Goal: Task Accomplishment & Management: Complete application form

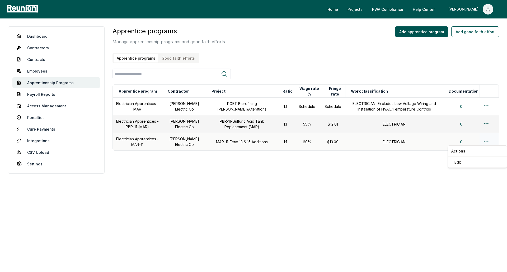
click at [485, 140] on html "Please visit us on your desktop We're working on making our marketplace mobile-…" at bounding box center [253, 136] width 507 height 272
click at [467, 161] on div "Edit" at bounding box center [478, 162] width 50 height 9
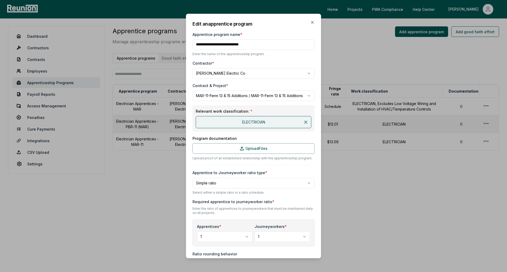
click at [267, 122] on div "ELECTRICIAN" at bounding box center [254, 122] width 116 height 12
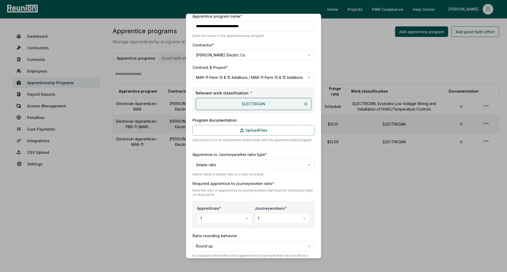
scroll to position [7, 0]
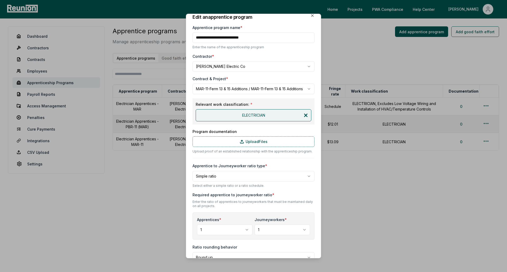
click at [304, 114] on icon at bounding box center [305, 115] width 5 height 5
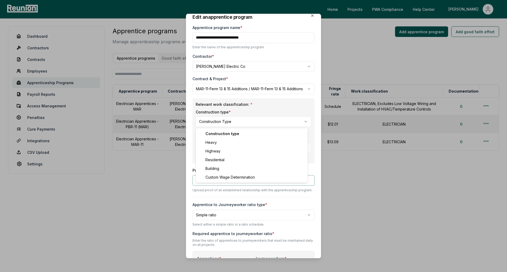
click at [259, 121] on body "Please visit us on your desktop We're working on making our marketplace mobile-…" at bounding box center [253, 136] width 507 height 272
select select "*****"
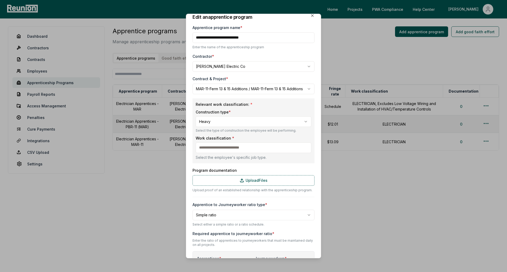
click at [235, 150] on input at bounding box center [254, 148] width 116 height 11
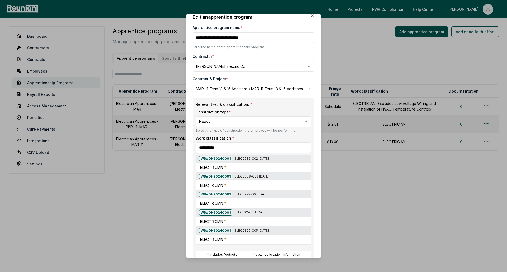
scroll to position [269, 0]
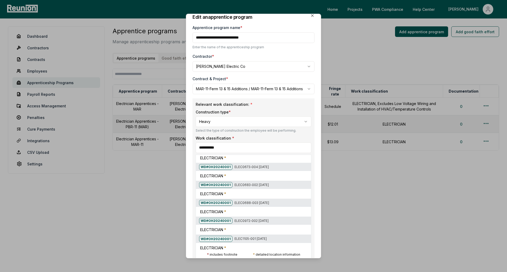
type input "**********"
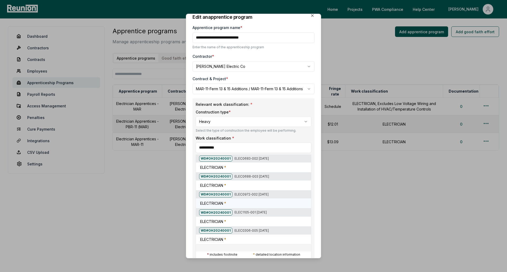
click at [222, 203] on h5 "ELECTRICIAN *" at bounding box center [213, 204] width 26 height 6
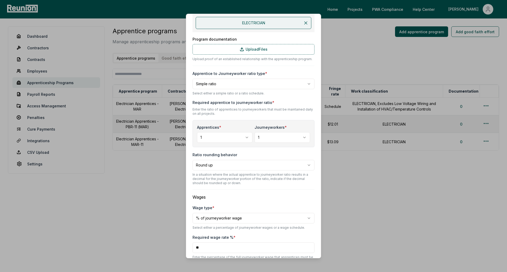
scroll to position [192, 0]
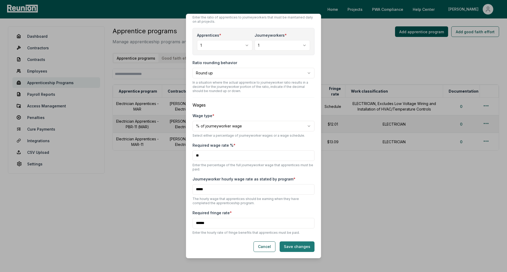
click at [288, 249] on button "Save changes" at bounding box center [297, 247] width 35 height 11
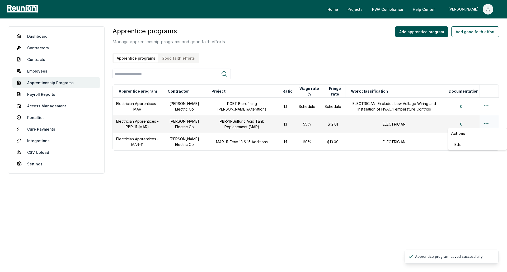
click at [487, 125] on html "Please visit us on your desktop We're working on making our marketplace mobile-…" at bounding box center [253, 136] width 507 height 272
click at [455, 147] on div "Edit" at bounding box center [478, 144] width 50 height 9
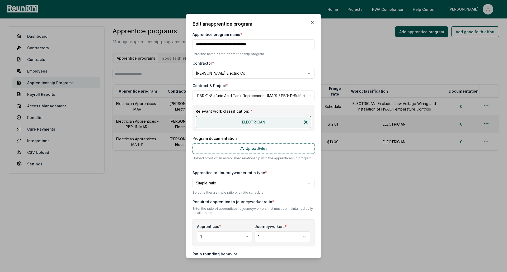
click at [305, 122] on icon at bounding box center [306, 122] width 3 height 3
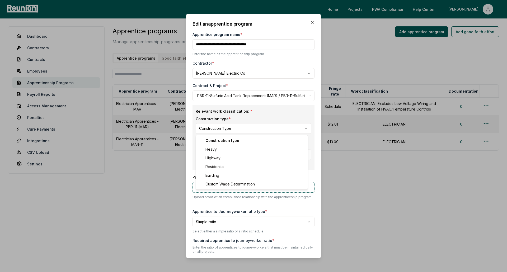
click at [238, 132] on body "Please visit us on your desktop We're working on making our marketplace mobile-…" at bounding box center [253, 136] width 507 height 272
select select "*****"
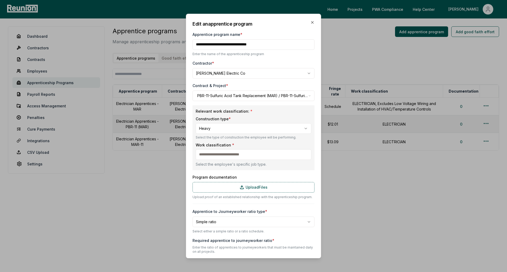
click at [221, 156] on input at bounding box center [254, 155] width 116 height 11
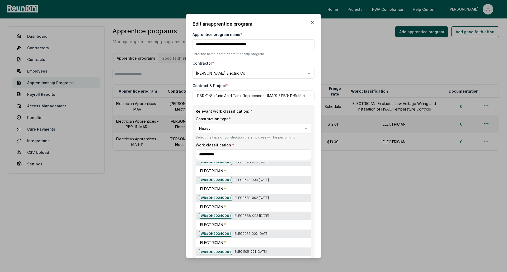
scroll to position [264, 0]
type input "**********"
click at [221, 244] on h5 "ELECTRICIAN *" at bounding box center [213, 243] width 26 height 6
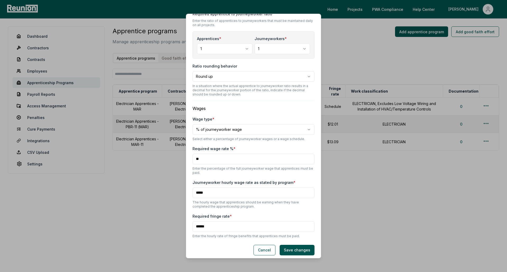
scroll to position [192, 0]
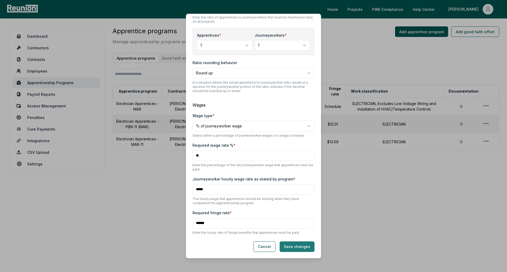
click at [289, 247] on button "Save changes" at bounding box center [297, 247] width 35 height 11
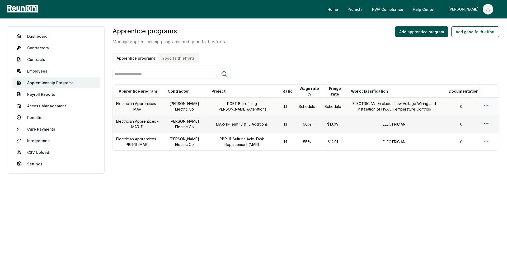
click at [489, 105] on html "Please visit us on your desktop We're working on making our marketplace mobile-…" at bounding box center [253, 136] width 507 height 272
click at [463, 127] on div "Edit" at bounding box center [478, 127] width 50 height 9
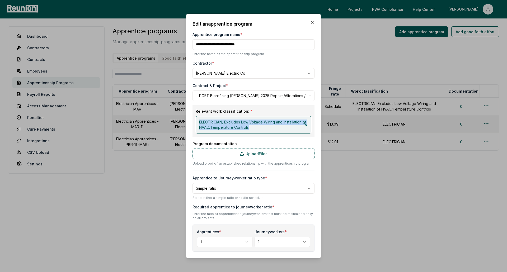
drag, startPoint x: 254, startPoint y: 127, endPoint x: 197, endPoint y: 123, distance: 57.0
click at [197, 123] on div "ELECTRICIAN, Excludes Low Voltage Wiring and Installation of HVAC/Temperature C…" at bounding box center [254, 124] width 116 height 17
copy div "ELECTRICIAN, Excludes Low Voltage Wiring and Installation of HVAC/Temperature C…"
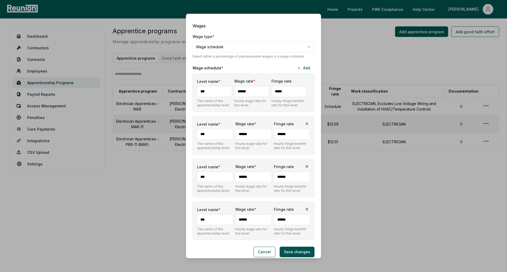
scroll to position [281, 0]
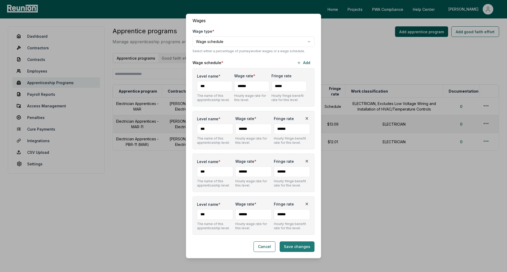
click at [283, 248] on button "Save changes" at bounding box center [297, 247] width 35 height 11
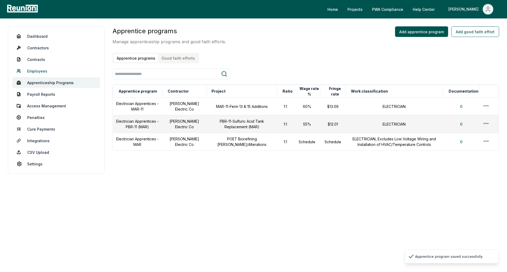
click at [37, 69] on link "Employees" at bounding box center [56, 71] width 88 height 11
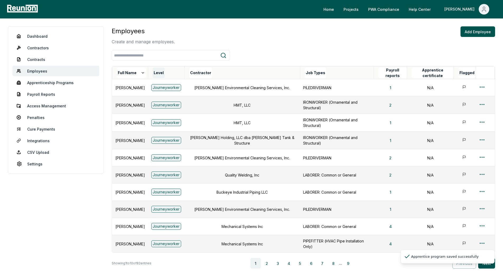
click at [165, 72] on button "Level" at bounding box center [159, 73] width 12 height 11
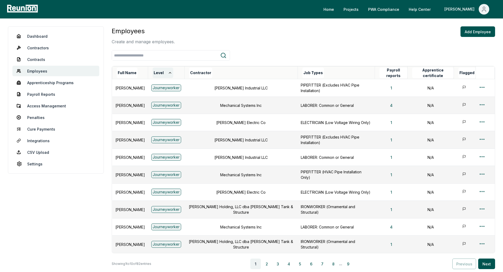
click at [173, 72] on button "Level" at bounding box center [163, 73] width 21 height 11
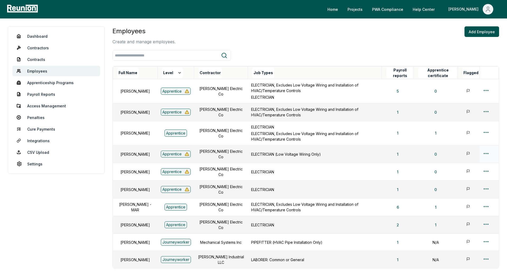
click at [480, 154] on html "Please visit us on your desktop We're working on making our marketplace mobile-…" at bounding box center [253, 167] width 507 height 335
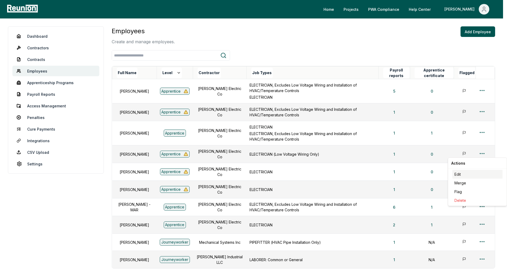
click at [456, 174] on div "Edit" at bounding box center [478, 174] width 50 height 9
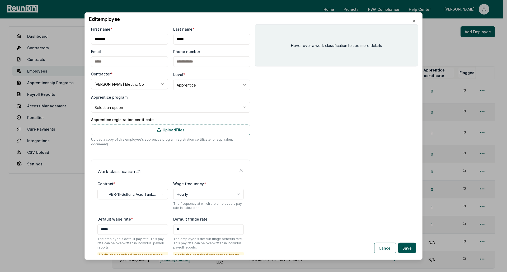
click at [179, 109] on body "Please visit us on your desktop We're working on making our marketplace mobile-…" at bounding box center [251, 167] width 503 height 335
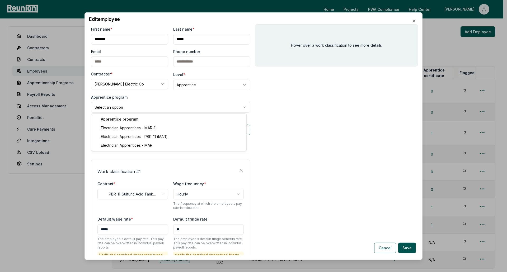
select select "**********"
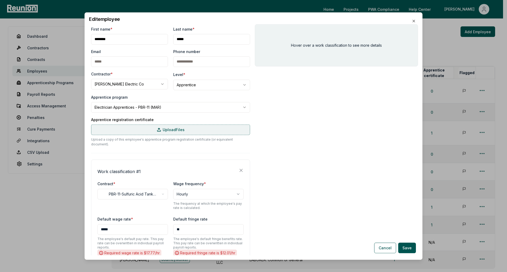
click at [162, 130] on label "Upload Files" at bounding box center [170, 129] width 159 height 11
click at [0, 0] on input "Upload Files" at bounding box center [0, 0] width 0 height 0
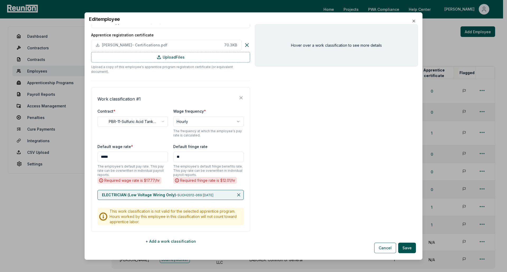
scroll to position [86, 0]
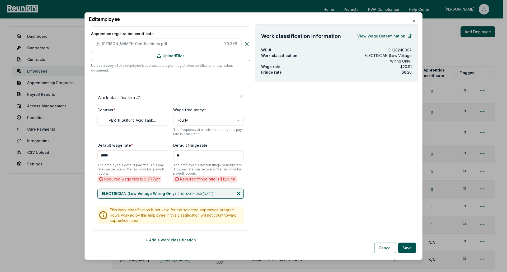
click at [236, 191] on icon at bounding box center [238, 193] width 5 height 5
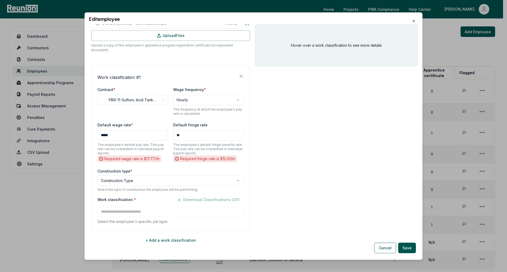
scroll to position [107, 0]
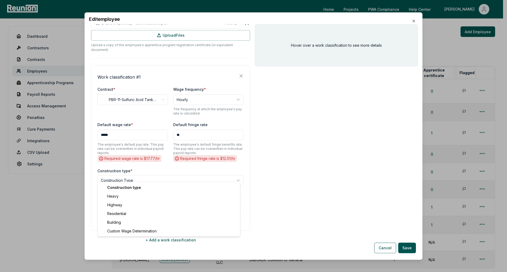
click at [174, 178] on body "Please visit us on your desktop We're working on making our marketplace mobile-…" at bounding box center [251, 167] width 503 height 335
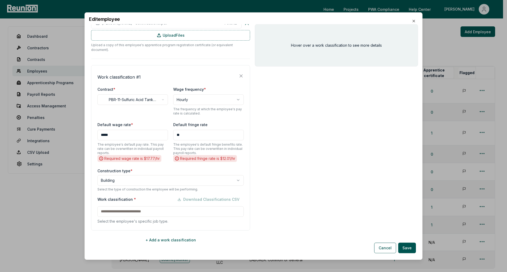
click at [133, 208] on div "Work classification * Download Classifications CSV Select the employee's specif…" at bounding box center [170, 209] width 146 height 30
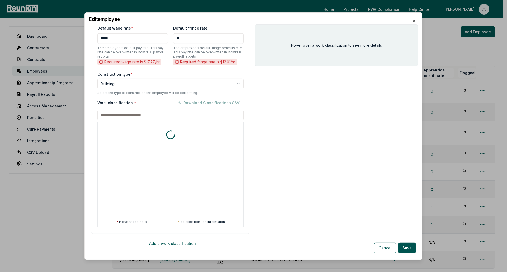
scroll to position [207, 0]
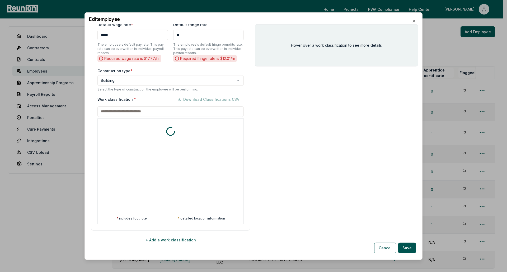
click at [235, 75] on body "Please visit us on your desktop We're working on making our marketplace mobile-…" at bounding box center [251, 167] width 503 height 335
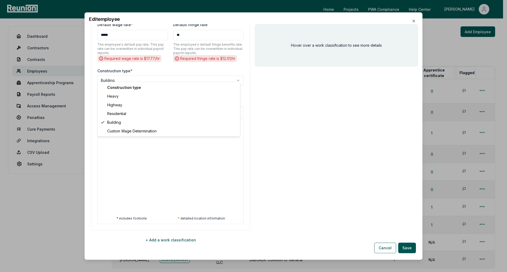
select select "*****"
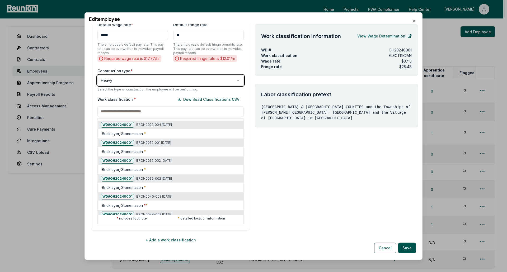
scroll to position [291, 0]
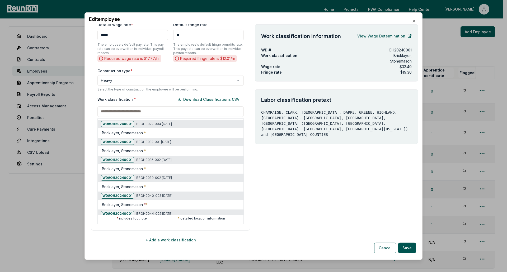
click at [146, 106] on input at bounding box center [170, 111] width 146 height 11
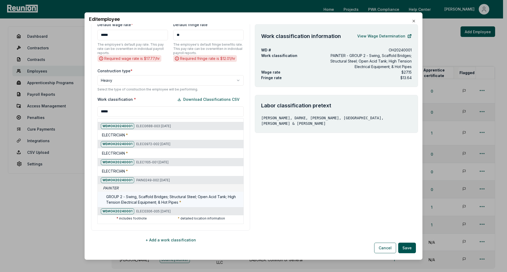
scroll to position [301, 0]
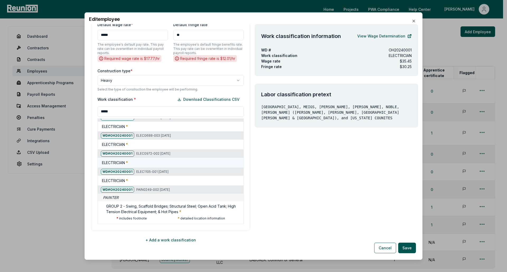
type input "*****"
click at [160, 160] on div "ELECTRICIAN *" at bounding box center [172, 163] width 140 height 6
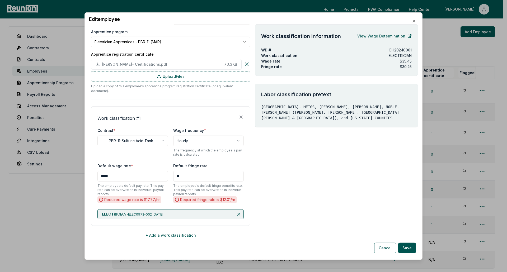
scroll to position [61, 0]
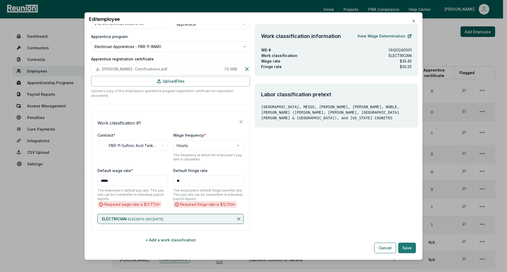
click at [413, 249] on button "Save" at bounding box center [407, 248] width 18 height 11
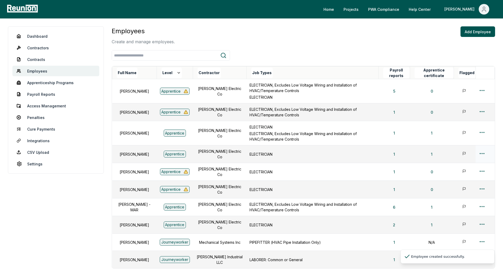
click at [485, 152] on html "Please visit us on your desktop We're working on making our marketplace mobile-…" at bounding box center [251, 167] width 503 height 335
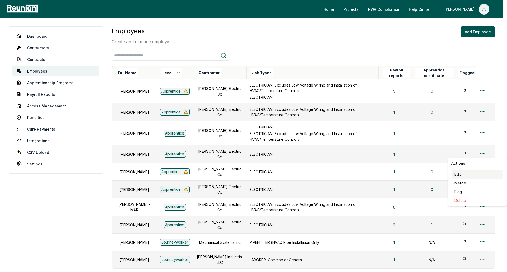
click at [465, 174] on div "Edit" at bounding box center [478, 174] width 50 height 9
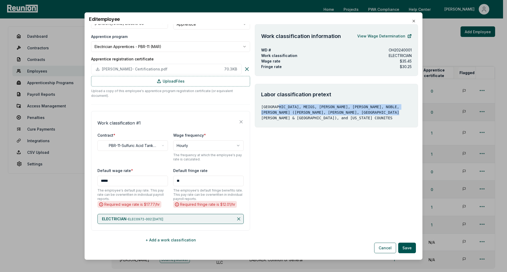
drag, startPoint x: 277, startPoint y: 107, endPoint x: 375, endPoint y: 113, distance: 97.7
click at [375, 113] on p "[GEOGRAPHIC_DATA], MEIGS, [PERSON_NAME], [PERSON_NAME], NOBLE, [PERSON_NAME] ([…" at bounding box center [336, 112] width 151 height 17
click at [363, 109] on p "[GEOGRAPHIC_DATA], MEIGS, [PERSON_NAME], [PERSON_NAME], NOBLE, [PERSON_NAME] ([…" at bounding box center [336, 112] width 151 height 17
drag, startPoint x: 263, startPoint y: 107, endPoint x: 354, endPoint y: 109, distance: 90.7
click at [354, 109] on p "[GEOGRAPHIC_DATA], MEIGS, [PERSON_NAME], [PERSON_NAME], NOBLE, [PERSON_NAME] ([…" at bounding box center [336, 112] width 151 height 17
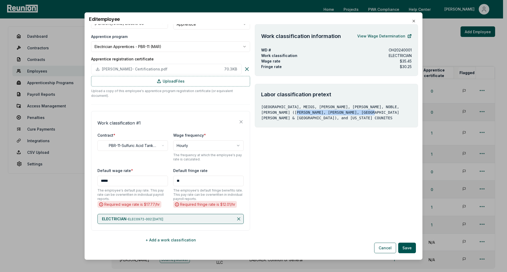
drag, startPoint x: 284, startPoint y: 113, endPoint x: 354, endPoint y: 117, distance: 71.0
click at [354, 117] on div "Labor classification pretext ATHENS, [PERSON_NAME], [PERSON_NAME], [PERSON_NAME…" at bounding box center [336, 106] width 163 height 44
click at [368, 113] on p "[GEOGRAPHIC_DATA], MEIGS, [PERSON_NAME], [PERSON_NAME], NOBLE, [PERSON_NAME] ([…" at bounding box center [336, 112] width 151 height 17
click at [378, 35] on link "View Wage Determination" at bounding box center [384, 36] width 54 height 11
click at [151, 217] on span "ELEC0972-002 [DATE]" at bounding box center [145, 219] width 35 height 4
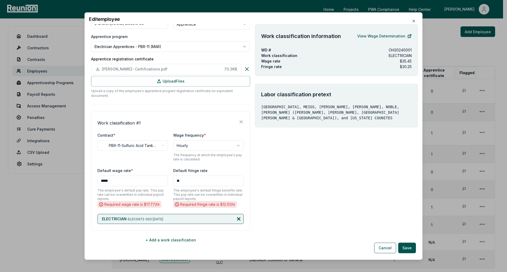
click at [236, 216] on icon at bounding box center [238, 218] width 5 height 5
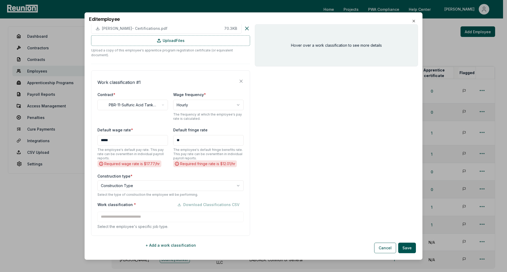
scroll to position [107, 0]
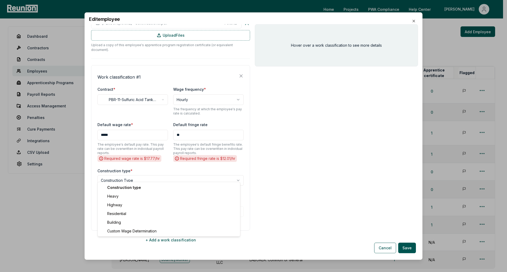
click at [157, 175] on body "Please visit us on your desktop We're working on making our marketplace mobile-…" at bounding box center [251, 167] width 503 height 335
select select "*****"
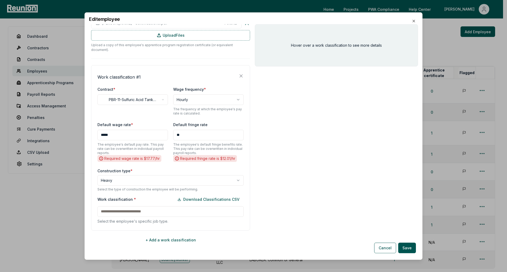
click at [134, 208] on input at bounding box center [170, 211] width 146 height 11
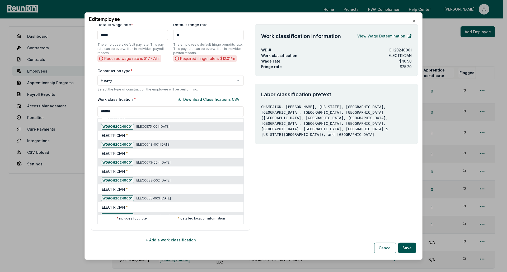
scroll to position [264, 0]
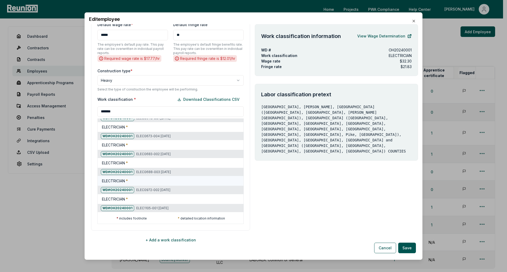
type input "*******"
click at [120, 178] on h5 "ELECTRICIAN *" at bounding box center [115, 181] width 26 height 6
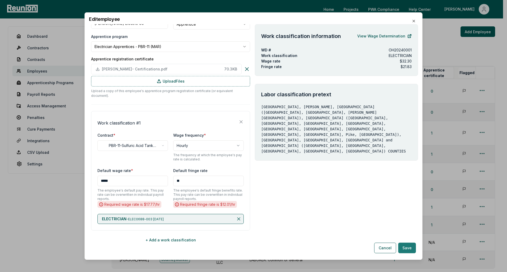
click at [405, 249] on button "Save" at bounding box center [407, 248] width 18 height 11
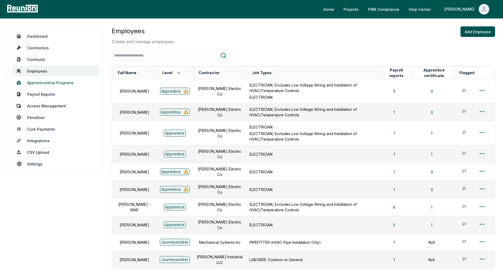
click at [55, 84] on link "Apprenticeship Programs" at bounding box center [55, 82] width 87 height 11
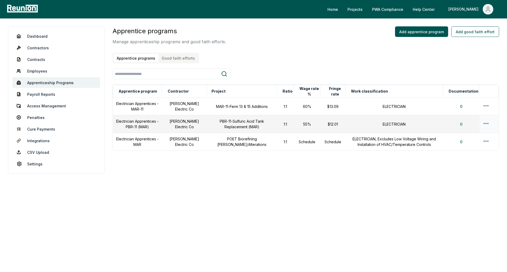
click at [488, 123] on html "Please visit us on your desktop We're working on making our marketplace mobile-…" at bounding box center [253, 136] width 507 height 272
click at [458, 146] on div "Edit" at bounding box center [478, 144] width 50 height 9
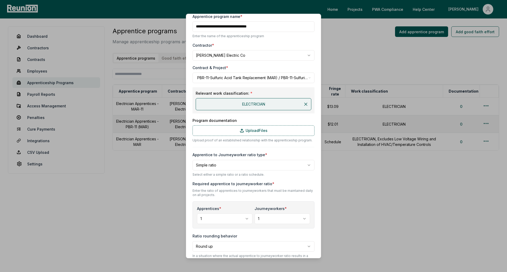
scroll to position [26, 0]
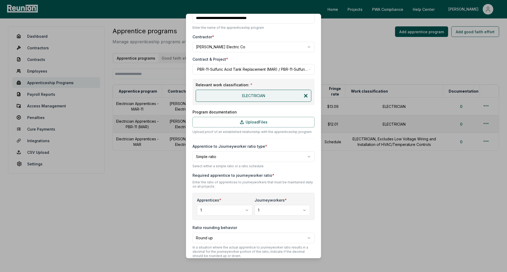
click at [303, 97] on icon at bounding box center [305, 95] width 5 height 5
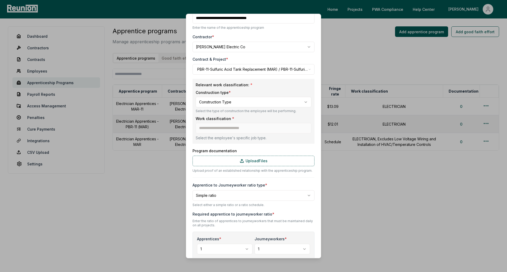
click at [251, 100] on body "Please visit us on your desktop We're working on making our marketplace mobile-…" at bounding box center [253, 136] width 507 height 272
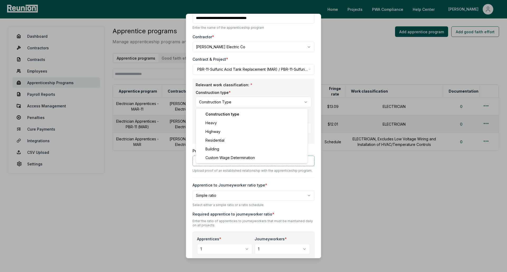
select select "*****"
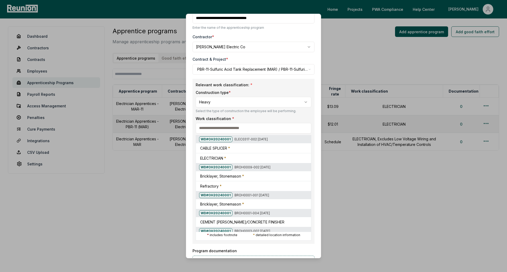
click at [234, 130] on input at bounding box center [254, 128] width 116 height 11
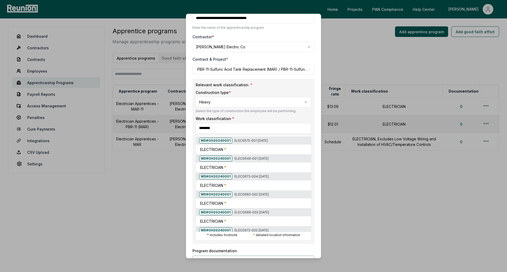
scroll to position [264, 0]
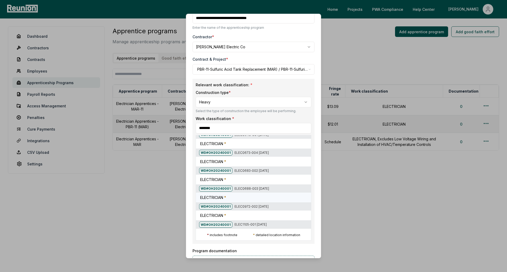
type input "********"
click at [220, 198] on h5 "ELECTRICIAN *" at bounding box center [213, 198] width 26 height 6
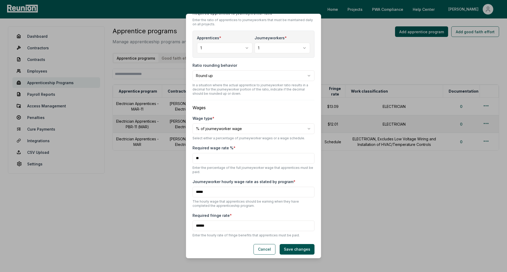
scroll to position [192, 0]
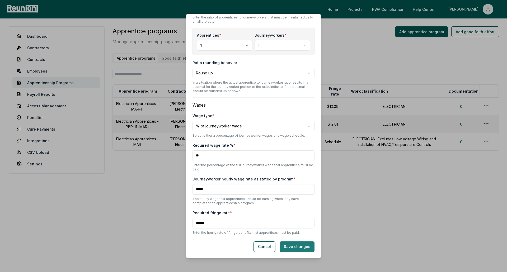
click at [290, 246] on button "Save changes" at bounding box center [297, 247] width 35 height 11
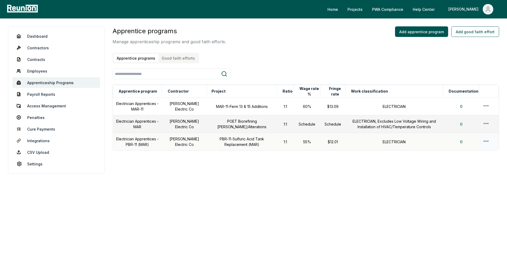
click at [486, 143] on html "Please visit us on your desktop We're working on making our marketplace mobile-…" at bounding box center [253, 136] width 507 height 272
click at [465, 162] on div "Edit" at bounding box center [478, 162] width 50 height 9
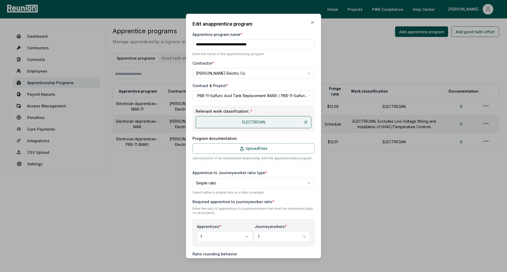
click at [303, 119] on button at bounding box center [306, 122] width 11 height 11
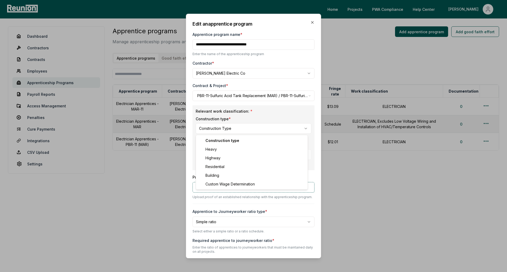
click at [256, 126] on body "Please visit us on your desktop We're working on making our marketplace mobile-…" at bounding box center [253, 136] width 507 height 272
select select "*****"
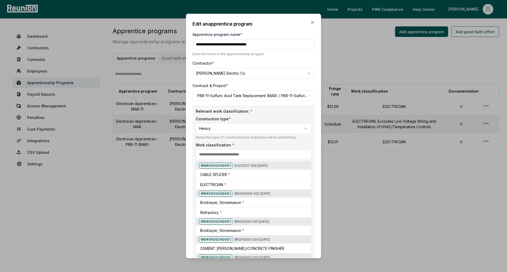
click at [226, 152] on input at bounding box center [254, 155] width 116 height 11
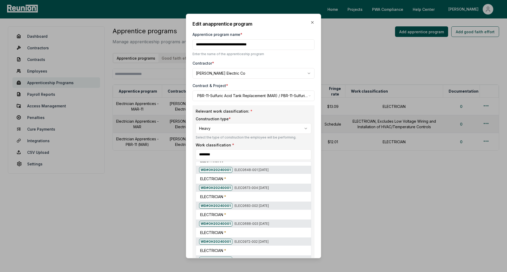
scroll to position [264, 0]
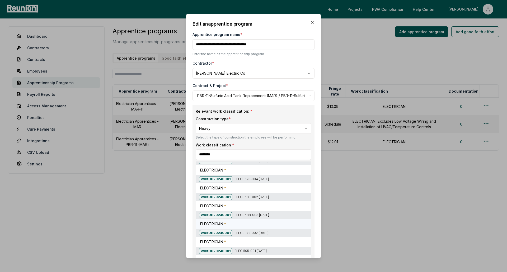
type input "********"
click at [215, 226] on h5 "ELECTRICIAN *" at bounding box center [213, 224] width 26 height 6
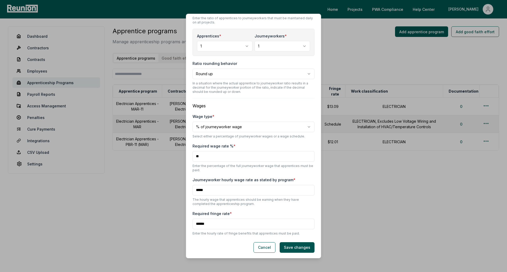
scroll to position [192, 0]
click at [300, 245] on button "Save changes" at bounding box center [297, 247] width 35 height 11
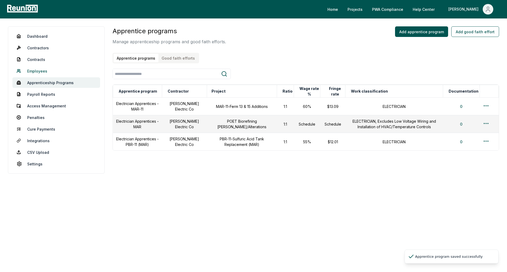
click at [42, 66] on link "Employees" at bounding box center [56, 71] width 88 height 11
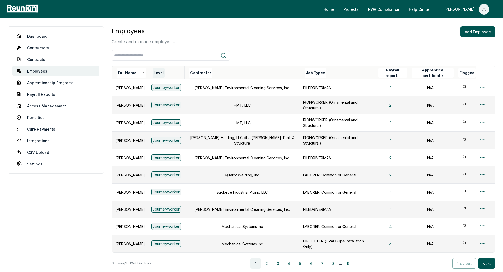
click at [165, 72] on button "Level" at bounding box center [159, 73] width 12 height 11
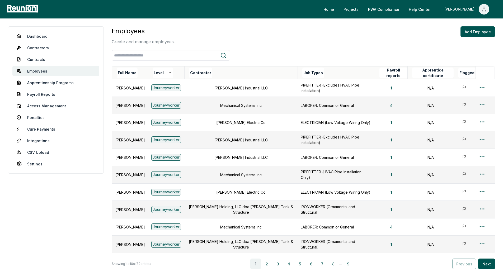
click at [173, 72] on button "Level" at bounding box center [163, 73] width 21 height 11
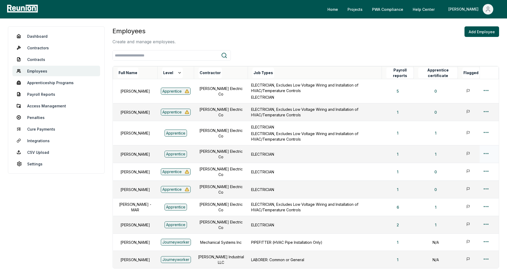
click at [483, 156] on html "Please visit us on your desktop We're working on making our marketplace mobile-…" at bounding box center [253, 167] width 507 height 335
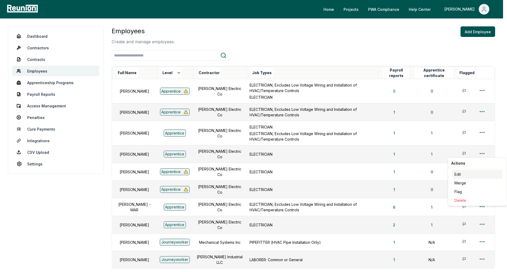
click at [469, 175] on div "Edit" at bounding box center [478, 174] width 50 height 9
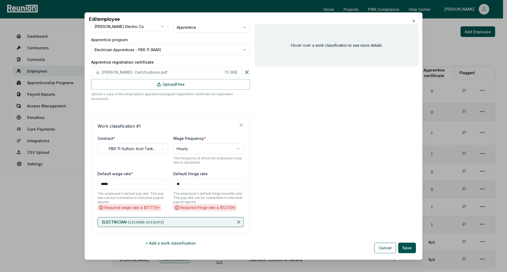
scroll to position [61, 0]
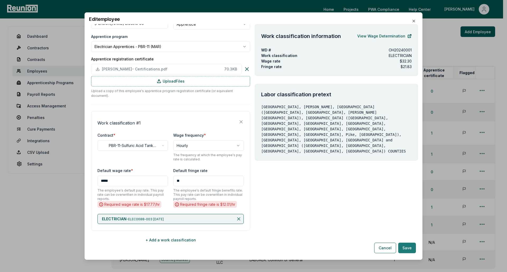
click at [406, 249] on button "Save" at bounding box center [407, 248] width 18 height 11
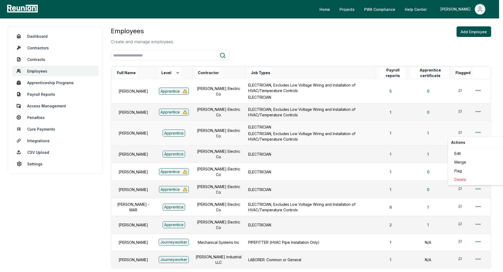
click at [481, 133] on html "Please visit us on your desktop We're working on making our marketplace mobile-…" at bounding box center [251, 167] width 503 height 335
click at [463, 154] on div "Edit" at bounding box center [478, 153] width 50 height 9
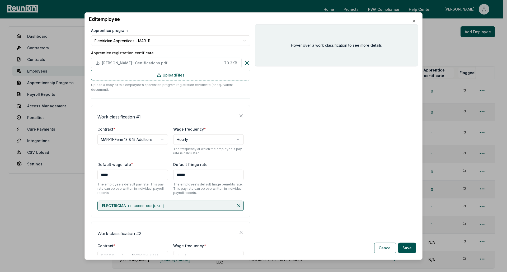
scroll to position [79, 0]
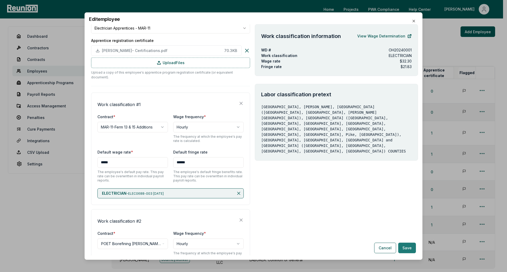
click at [407, 249] on button "Save" at bounding box center [407, 248] width 18 height 11
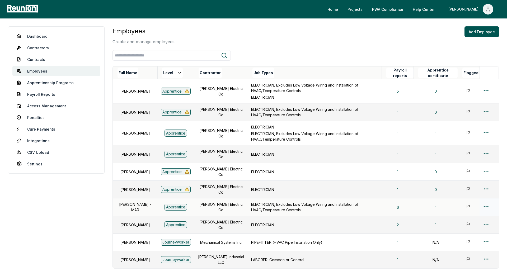
click at [481, 204] on html "Please visit us on your desktop We're working on making our marketplace mobile-…" at bounding box center [253, 167] width 507 height 335
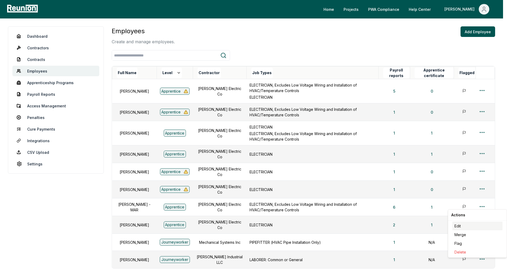
click at [459, 224] on div "Edit" at bounding box center [478, 226] width 50 height 9
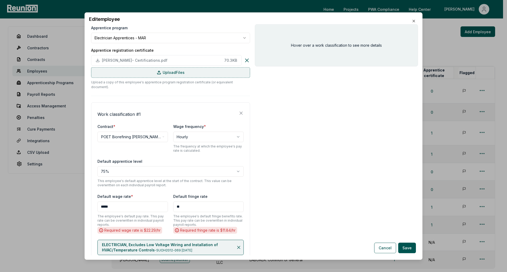
scroll to position [101, 0]
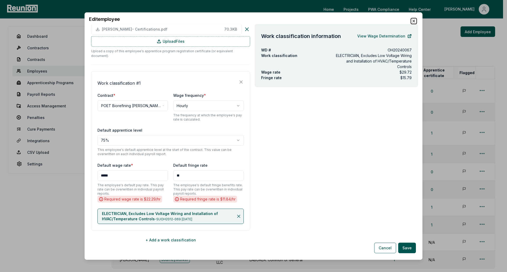
click at [414, 21] on icon "button" at bounding box center [414, 21] width 2 height 2
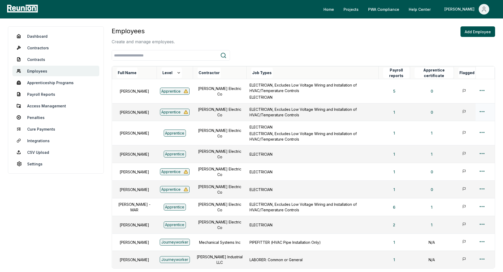
click at [482, 111] on html "Please visit us on your desktop We're working on making our marketplace mobile-…" at bounding box center [251, 167] width 503 height 335
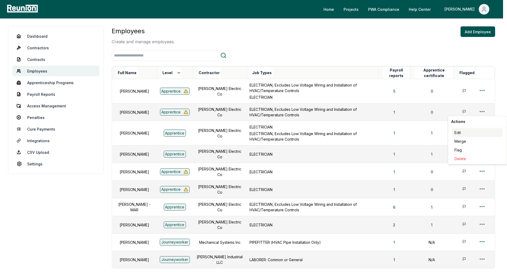
click at [462, 134] on div "Edit" at bounding box center [478, 132] width 50 height 9
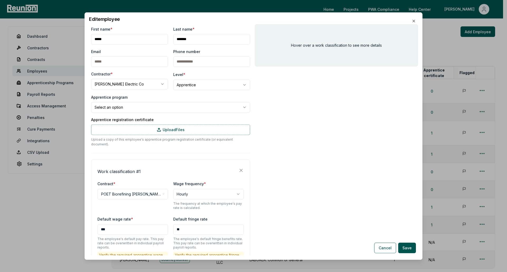
click at [149, 109] on body "Please visit us on your desktop We're working on making our marketplace mobile-…" at bounding box center [251, 167] width 503 height 335
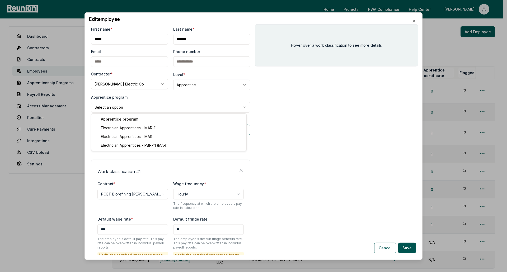
select select "**********"
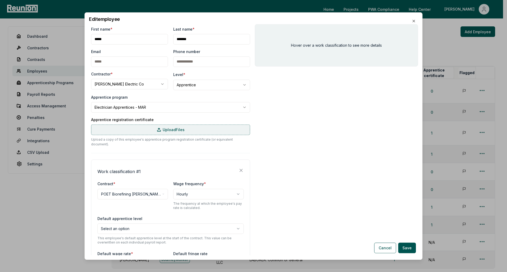
click at [187, 133] on label "Upload Files" at bounding box center [170, 129] width 159 height 11
click at [0, 0] on input "Upload Files" at bounding box center [0, 0] width 0 height 0
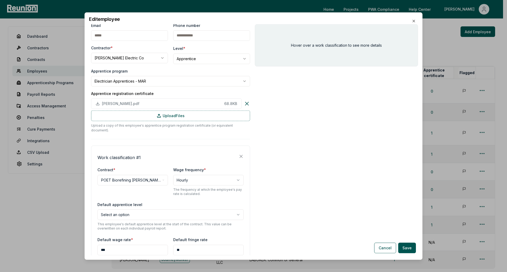
scroll to position [53, 0]
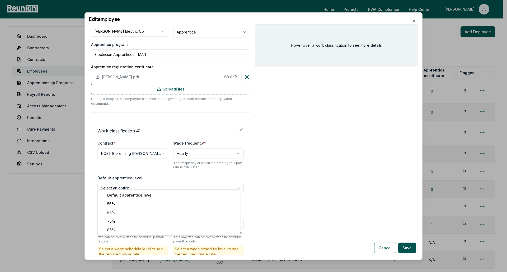
click at [120, 184] on body "Please visit us on your desktop We're working on making our marketplace mobile-…" at bounding box center [251, 167] width 503 height 335
click at [138, 169] on body "Please visit us on your desktop We're working on making our marketplace mobile-…" at bounding box center [251, 167] width 503 height 335
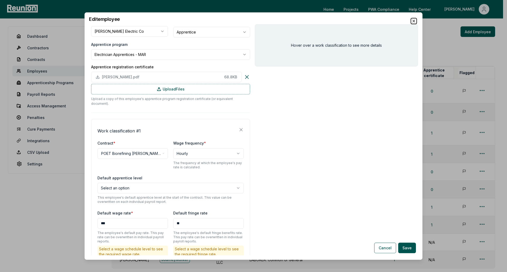
click at [415, 21] on icon "button" at bounding box center [414, 21] width 4 height 4
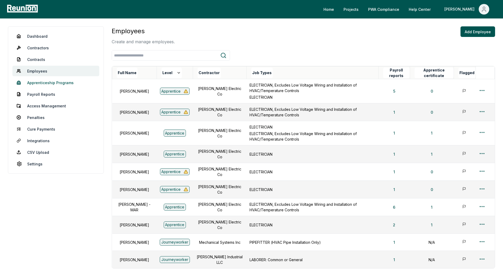
click at [46, 82] on link "Apprenticeship Programs" at bounding box center [55, 82] width 87 height 11
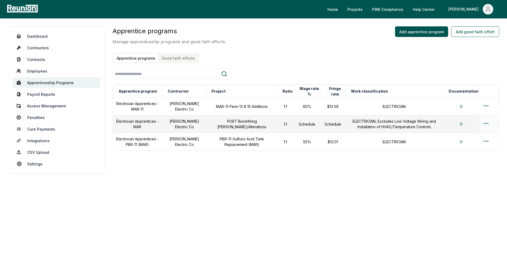
click at [485, 121] on html "Please visit us on your desktop We're working on making our marketplace mobile-…" at bounding box center [253, 136] width 507 height 272
click at [458, 143] on div "Edit" at bounding box center [478, 144] width 50 height 9
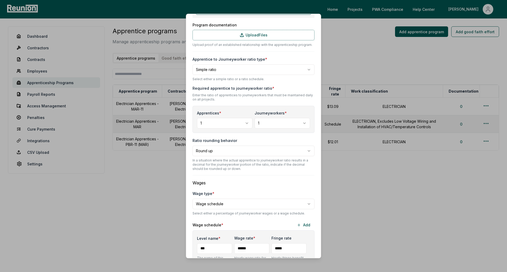
scroll to position [211, 0]
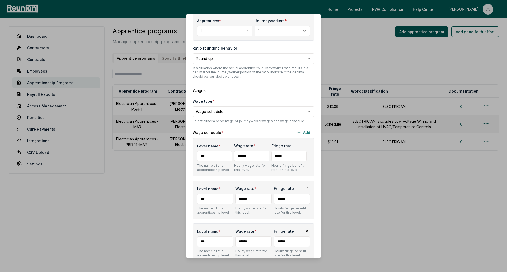
click at [305, 133] on button "Add" at bounding box center [304, 133] width 22 height 11
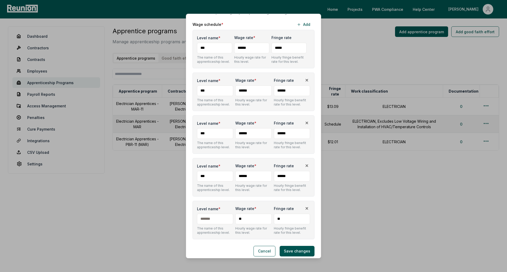
scroll to position [324, 0]
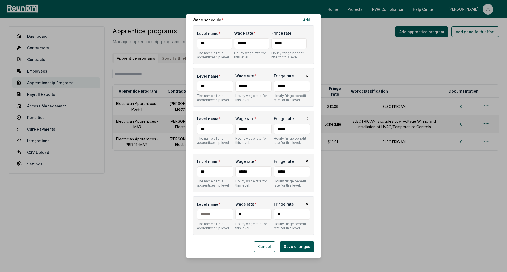
click at [215, 214] on input "Level name *" at bounding box center [215, 215] width 36 height 11
click at [216, 215] on input "Level name *" at bounding box center [215, 215] width 36 height 11
type input "***"
